Goal: Task Accomplishment & Management: Manage account settings

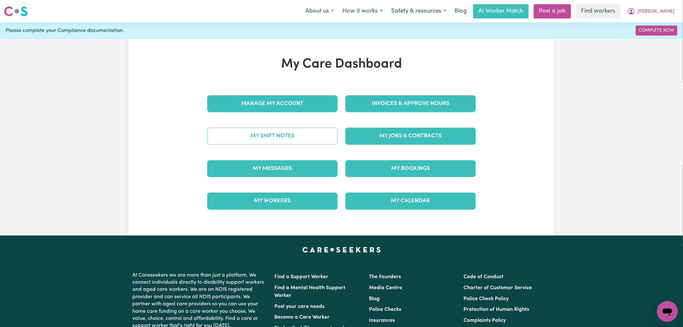
click at [302, 137] on link "My Shift Notes" at bounding box center [272, 135] width 130 height 17
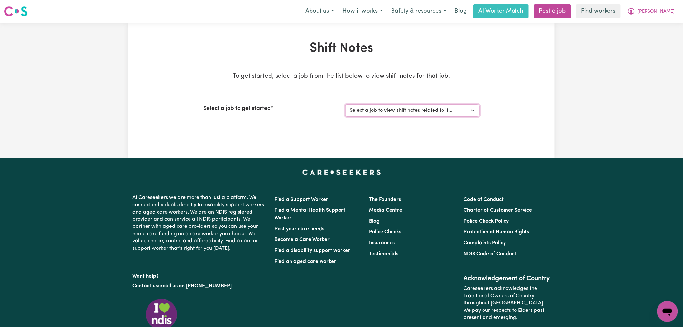
click at [437, 112] on select "Select a job to view shift notes related to it... [DEMOGRAPHIC_DATA] Support Wo…" at bounding box center [412, 110] width 134 height 12
click at [345, 104] on select "Select a job to view shift notes related to it... [DEMOGRAPHIC_DATA] Support Wo…" at bounding box center [412, 110] width 134 height 12
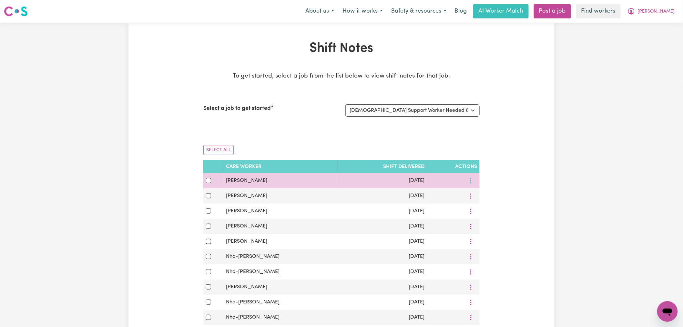
click at [469, 181] on icon "More options" at bounding box center [471, 181] width 6 height 6
click at [483, 196] on span "View Shift Note" at bounding box center [500, 195] width 35 height 5
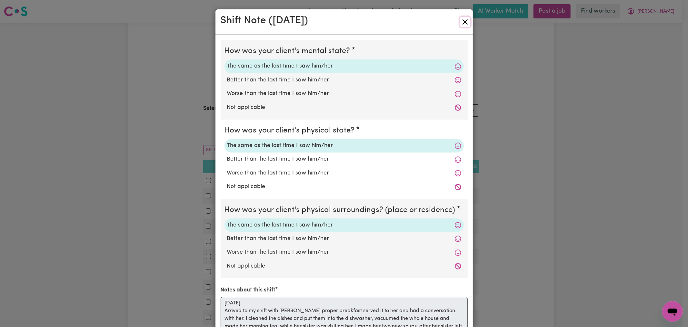
drag, startPoint x: 464, startPoint y: 21, endPoint x: 463, endPoint y: 30, distance: 8.7
click at [463, 21] on button "Close" at bounding box center [465, 22] width 10 height 10
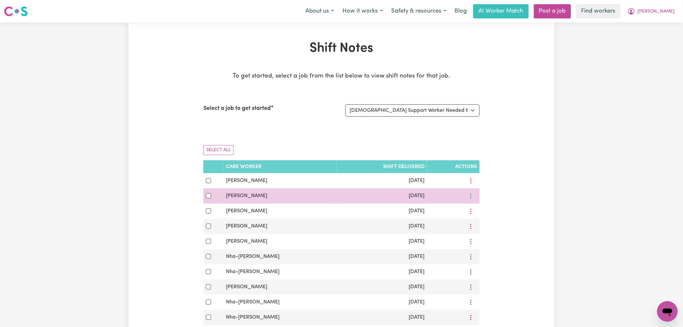
click at [473, 195] on button "More options" at bounding box center [471, 196] width 12 height 10
click at [484, 211] on span "View Shift Note" at bounding box center [500, 210] width 35 height 5
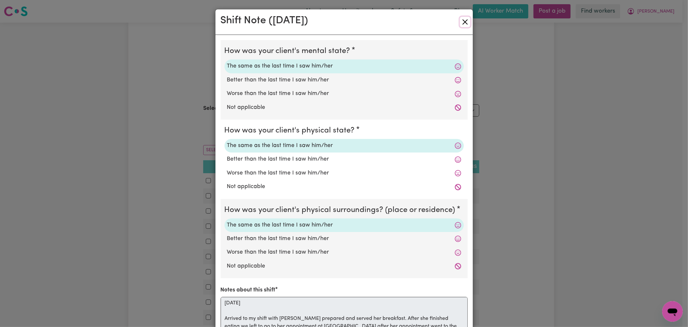
click at [463, 21] on button "Close" at bounding box center [465, 22] width 10 height 10
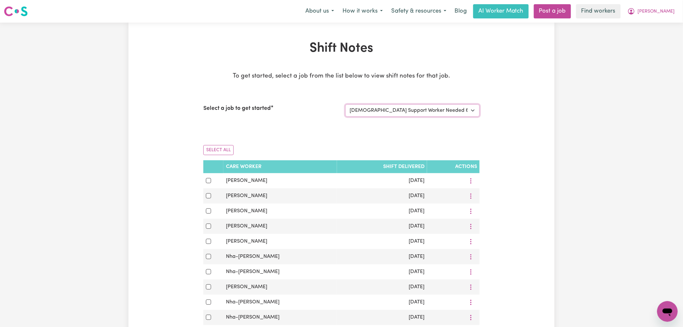
click at [416, 110] on select "Select a job to view shift notes related to it... [DEMOGRAPHIC_DATA] Support Wo…" at bounding box center [412, 110] width 134 height 12
click at [345, 104] on select "Select a job to view shift notes related to it... [DEMOGRAPHIC_DATA] Support Wo…" at bounding box center [412, 110] width 134 height 12
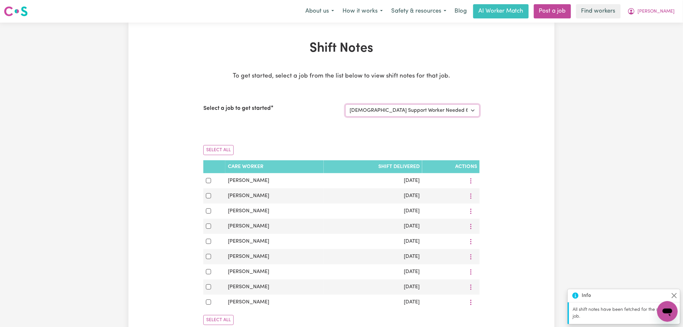
click at [421, 112] on select "Select a job to view shift notes related to it... [DEMOGRAPHIC_DATA] Support Wo…" at bounding box center [412, 110] width 134 height 12
select select "14790"
click at [345, 104] on select "Select a job to view shift notes related to it... [DEMOGRAPHIC_DATA] Support Wo…" at bounding box center [412, 110] width 134 height 12
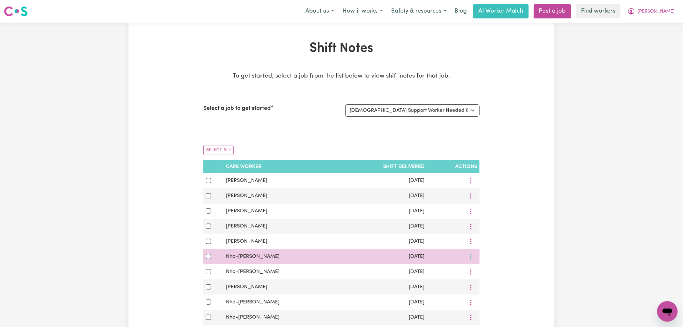
click at [470, 260] on icon "More options" at bounding box center [471, 256] width 6 height 6
click at [483, 270] on span "View Shift Note" at bounding box center [500, 271] width 35 height 5
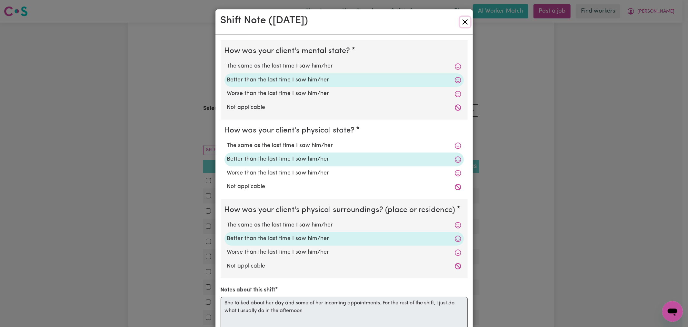
click at [463, 18] on button "Close" at bounding box center [465, 22] width 10 height 10
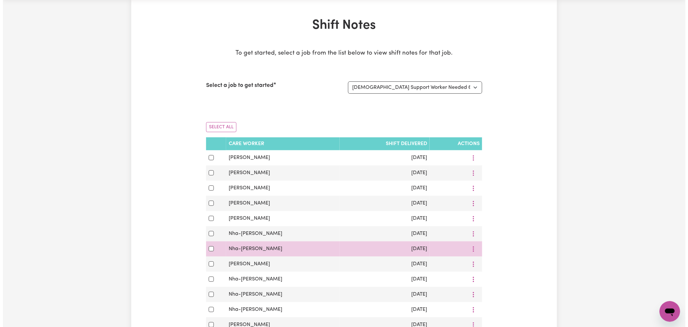
scroll to position [36, 0]
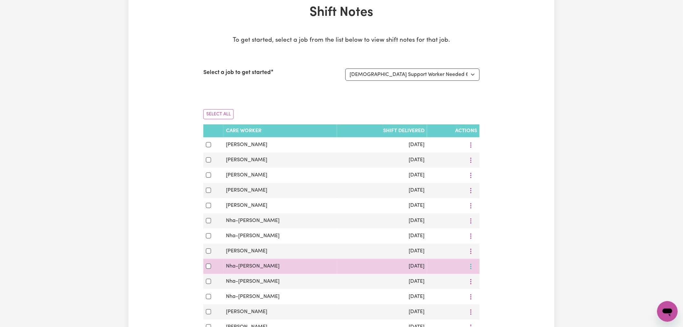
click at [470, 268] on icon "More options" at bounding box center [471, 266] width 6 height 6
click at [484, 280] on span "View Shift Note" at bounding box center [500, 281] width 35 height 5
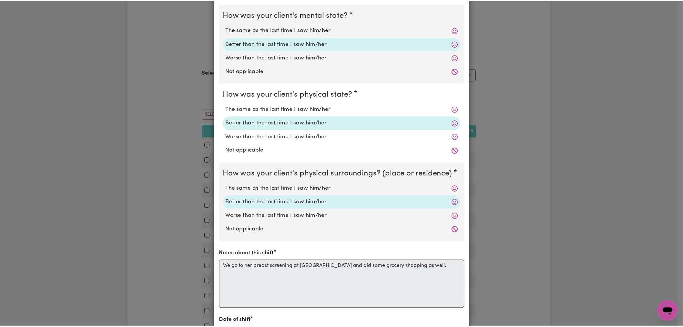
scroll to position [0, 0]
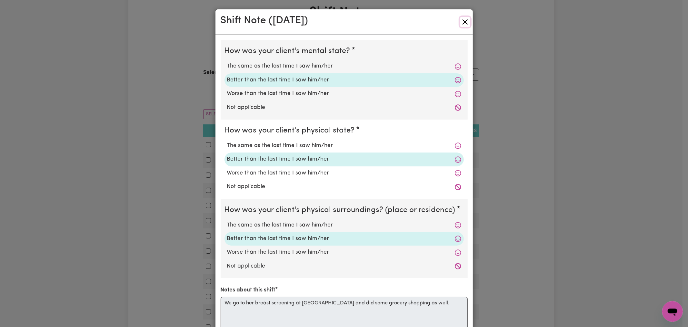
click at [463, 22] on button "Close" at bounding box center [465, 22] width 10 height 10
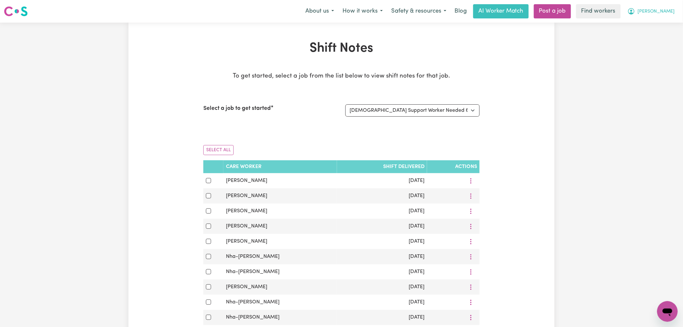
click at [668, 10] on span "[PERSON_NAME]" at bounding box center [656, 11] width 37 height 7
click at [669, 24] on link "My Dashboard" at bounding box center [653, 25] width 51 height 12
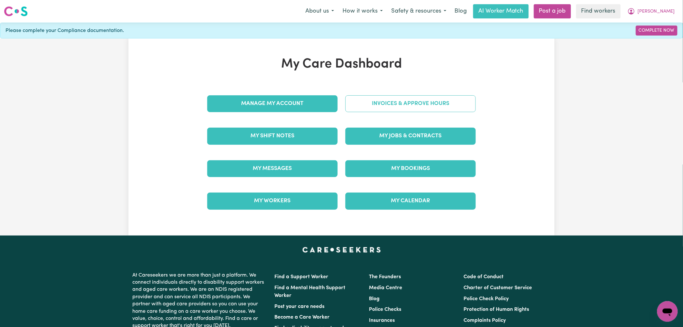
click at [418, 105] on link "Invoices & Approve Hours" at bounding box center [410, 103] width 130 height 17
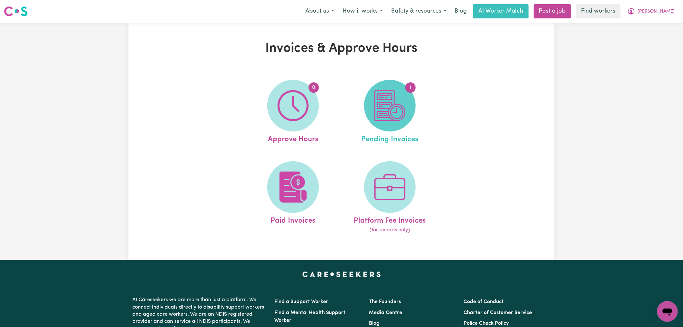
click at [407, 121] on span "1" at bounding box center [390, 106] width 52 height 52
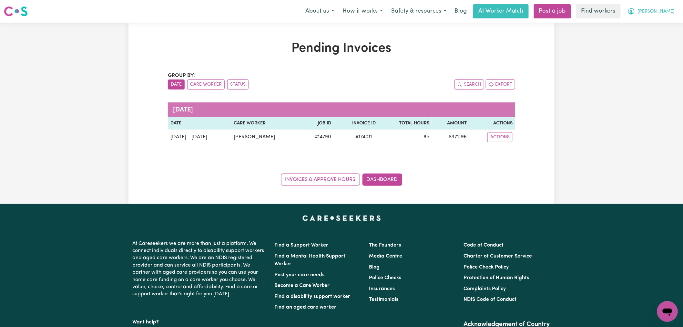
click at [662, 11] on span "[PERSON_NAME]" at bounding box center [656, 11] width 37 height 7
click at [660, 23] on link "My Dashboard" at bounding box center [653, 25] width 51 height 12
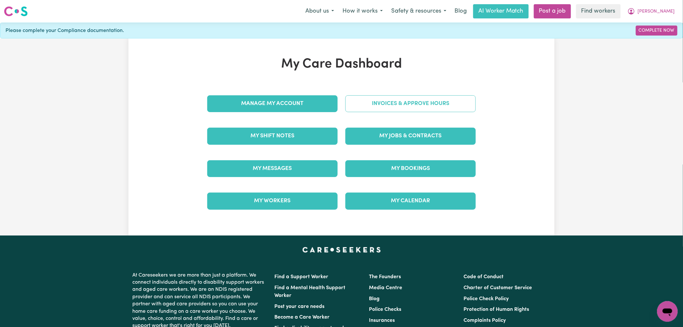
click at [417, 106] on link "Invoices & Approve Hours" at bounding box center [410, 103] width 130 height 17
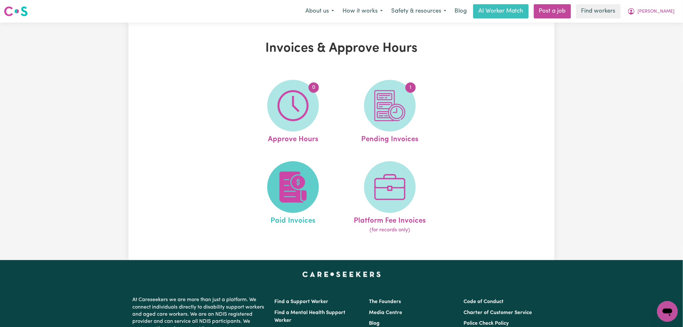
click at [305, 188] on img at bounding box center [293, 186] width 31 height 31
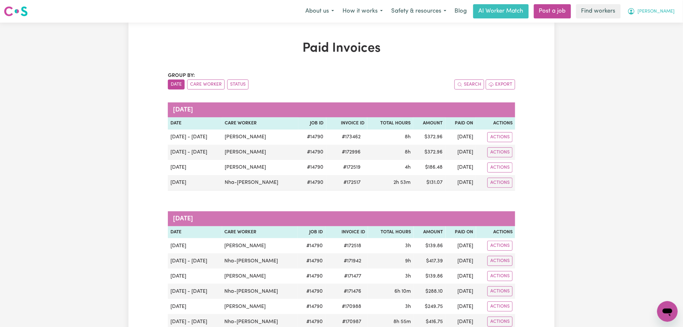
click at [664, 15] on button "[PERSON_NAME]" at bounding box center [651, 12] width 56 height 14
click at [663, 21] on link "My Dashboard" at bounding box center [653, 25] width 51 height 12
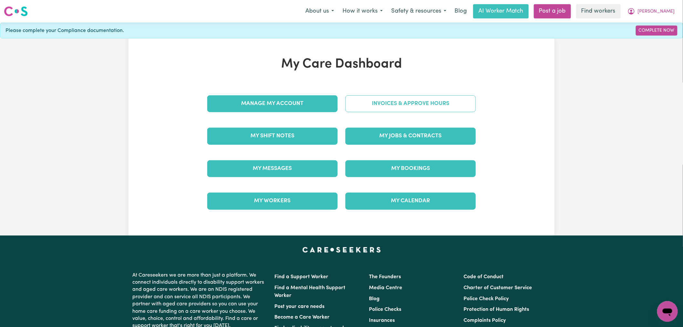
click at [391, 107] on link "Invoices & Approve Hours" at bounding box center [410, 103] width 130 height 17
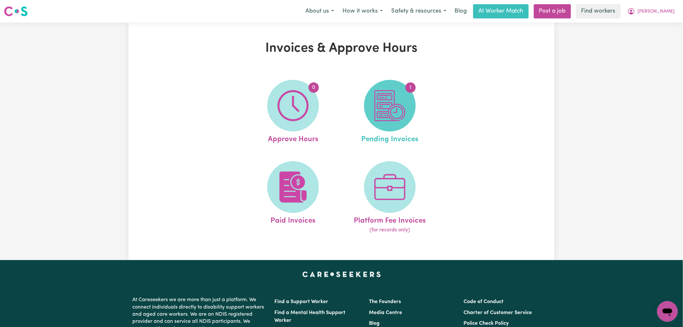
click at [376, 99] on img at bounding box center [389, 105] width 31 height 31
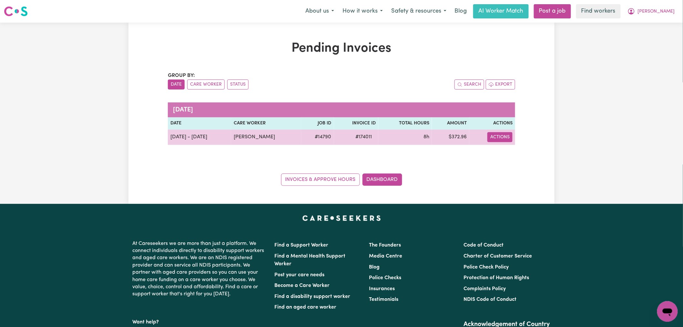
click at [504, 139] on button "Actions" at bounding box center [499, 137] width 25 height 10
click at [511, 152] on link "Download Invoice" at bounding box center [516, 152] width 59 height 13
